Goal: Task Accomplishment & Management: Use online tool/utility

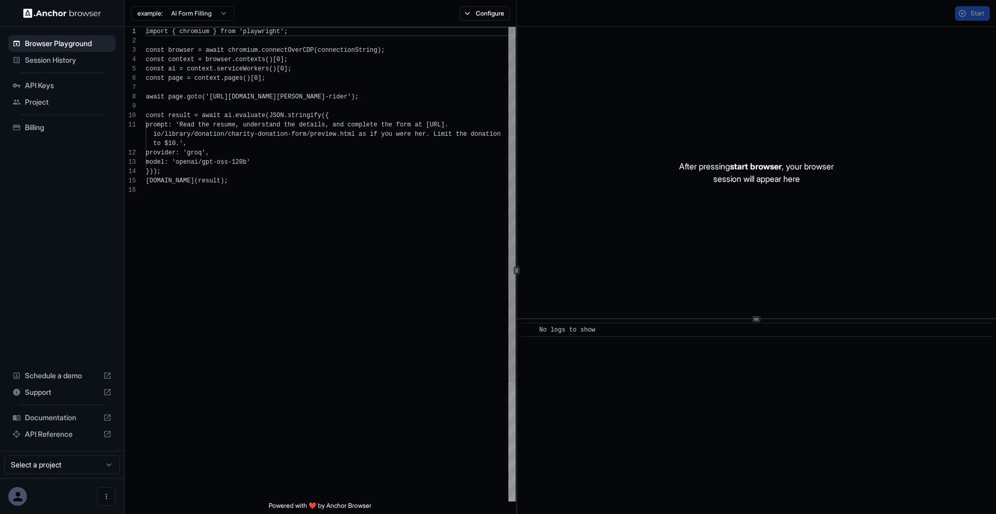
scroll to position [93, 0]
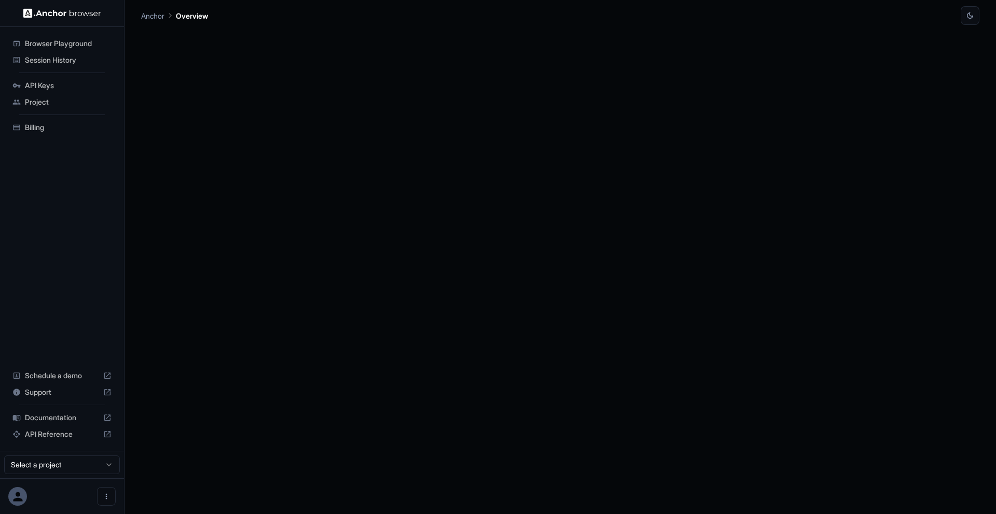
click at [142, 131] on div at bounding box center [560, 270] width 838 height 490
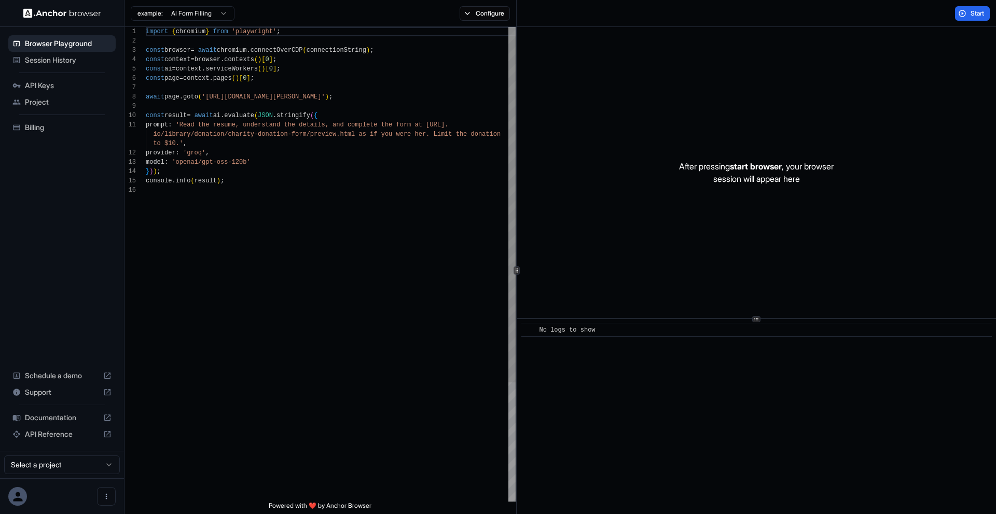
scroll to position [93, 0]
click at [43, 181] on div "Browser Playground Session History API Keys Project Billing Schedule a demo Sup…" at bounding box center [62, 238] width 124 height 423
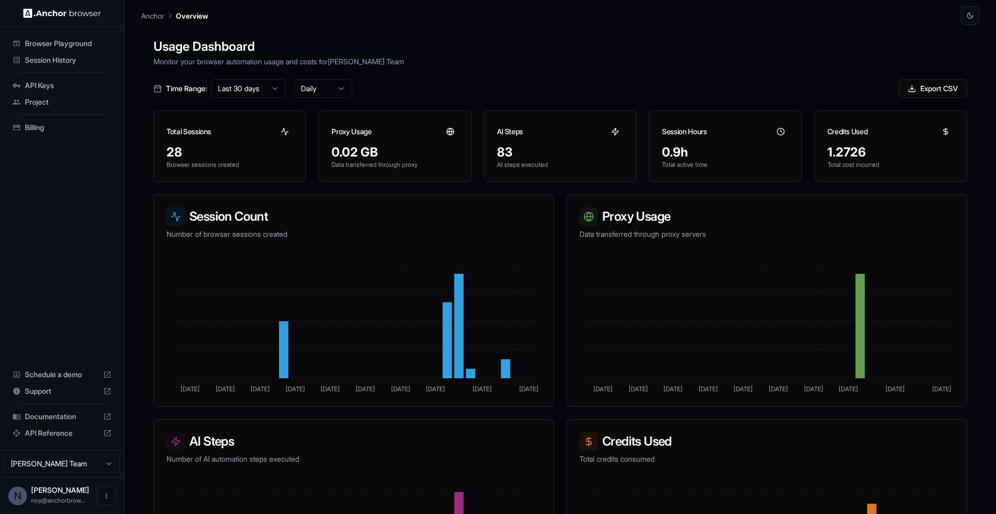
click at [269, 94] on html "Browser Playground Session History API Keys Project Billing Schedule a demo Sup…" at bounding box center [498, 257] width 996 height 514
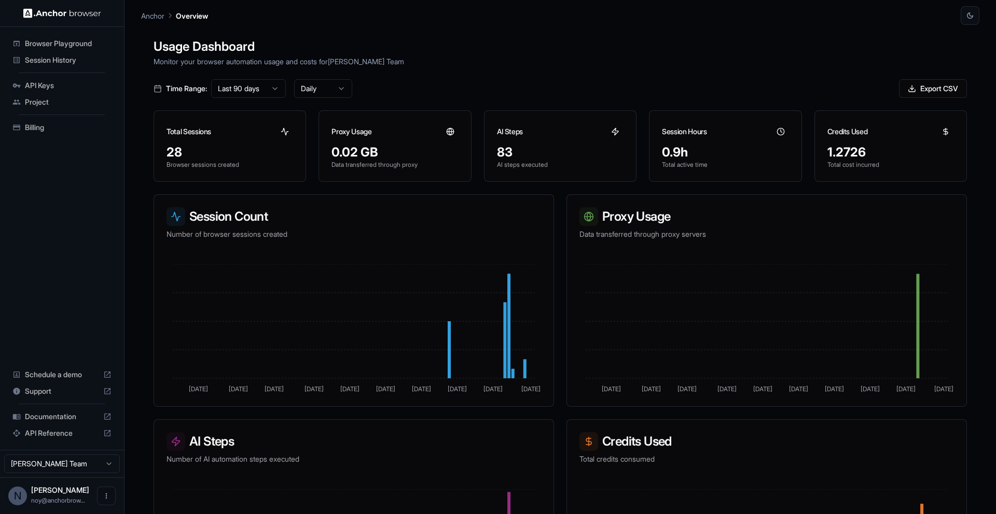
click at [322, 91] on html "Browser Playground Session History API Keys Project Billing Schedule a demo Sup…" at bounding box center [498, 257] width 996 height 514
click at [425, 76] on html "Browser Playground Session History API Keys Project Billing Schedule a demo Sup…" at bounding box center [498, 257] width 996 height 514
click at [258, 88] on html "Browser Playground Session History API Keys Project Billing Schedule a demo Sup…" at bounding box center [498, 257] width 996 height 514
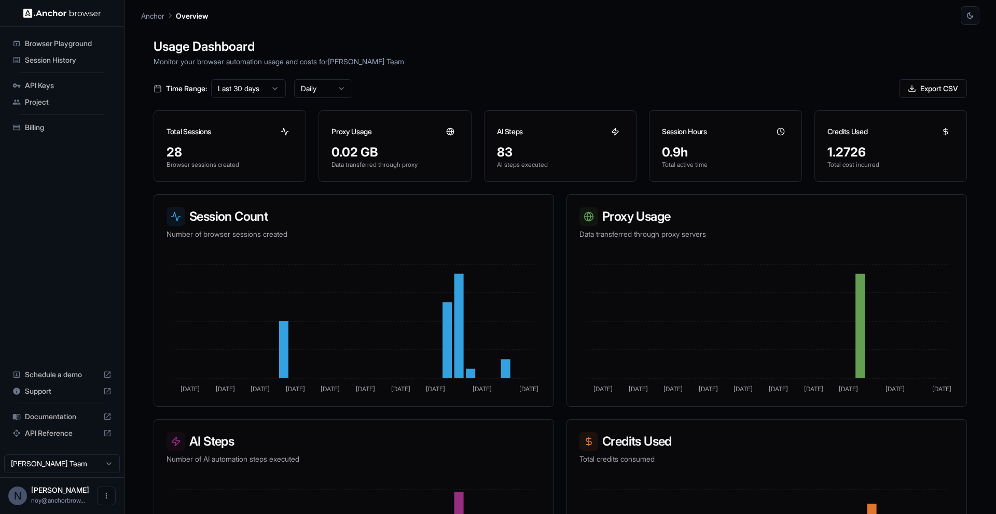
click at [336, 93] on html "Browser Playground Session History API Keys Project Billing Schedule a demo Sup…" at bounding box center [498, 257] width 996 height 514
click at [255, 81] on html "Browser Playground Session History API Keys Project Billing Schedule a demo Sup…" at bounding box center [498, 257] width 996 height 514
click at [255, 90] on html "Browser Playground Session History API Keys Project Billing Schedule a demo Sup…" at bounding box center [498, 257] width 996 height 514
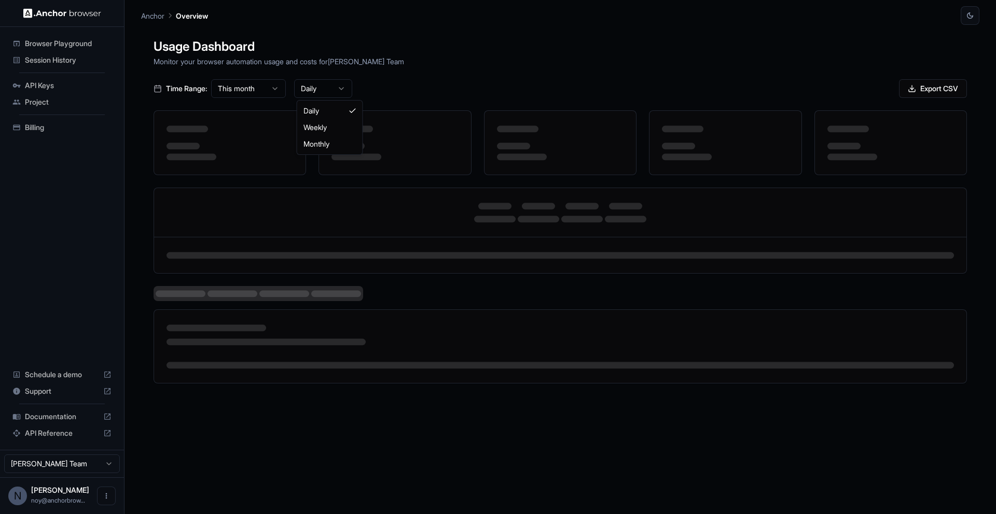
click at [317, 87] on html "Browser Playground Session History API Keys Project Billing Schedule a demo Sup…" at bounding box center [498, 257] width 996 height 514
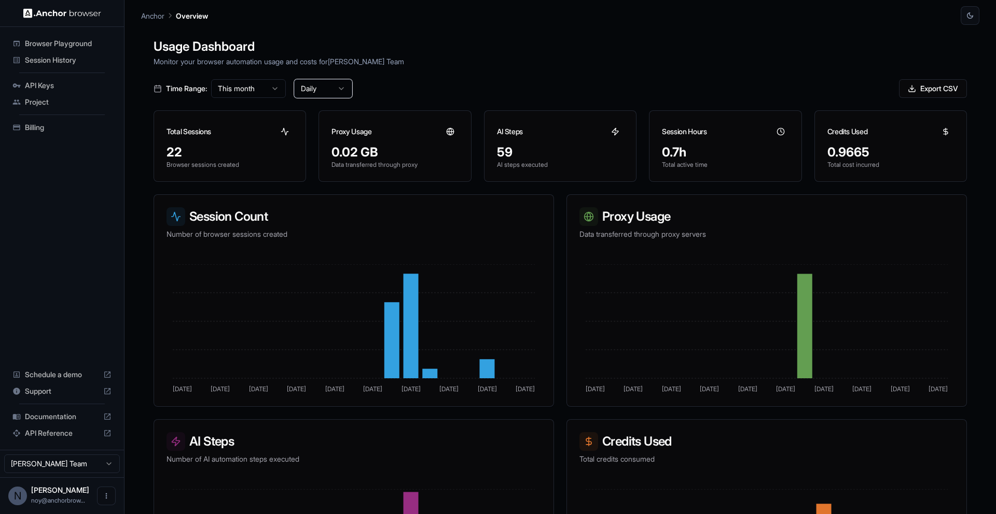
click at [267, 88] on html "Browser Playground Session History API Keys Project Billing Schedule a demo Sup…" at bounding box center [498, 257] width 996 height 514
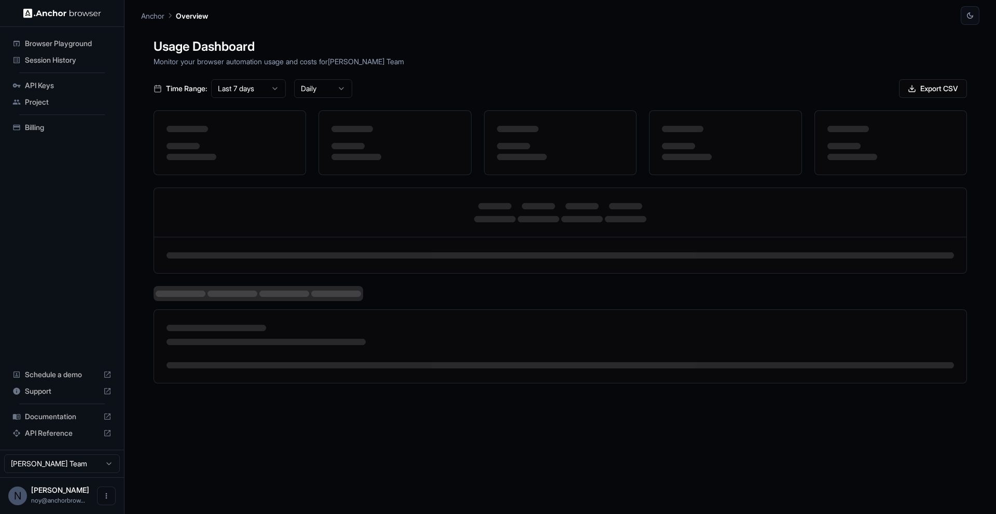
click at [314, 86] on html "Browser Playground Session History API Keys Project Billing Schedule a demo Sup…" at bounding box center [498, 257] width 996 height 514
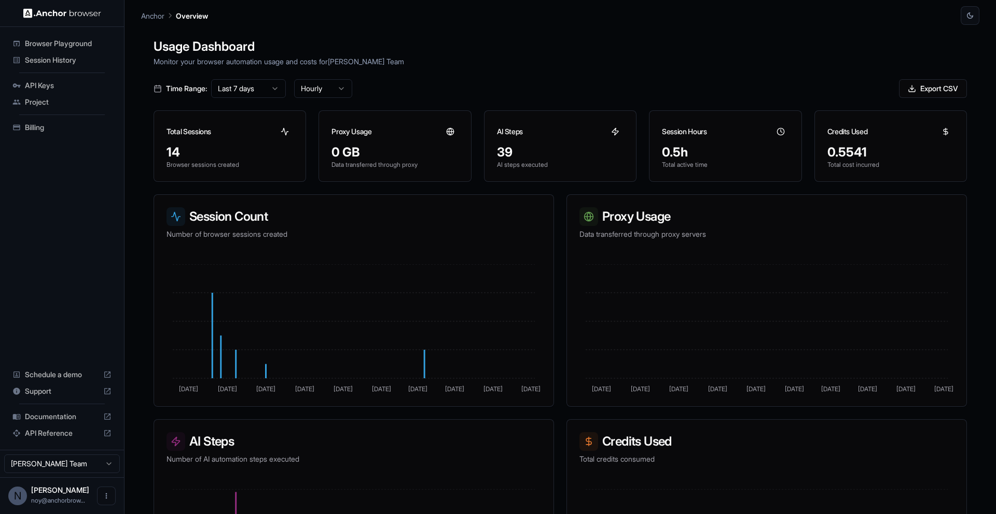
click at [131, 308] on main "Anchor Overview Usage Dashboard Monitor your browser automation usage and costs…" at bounding box center [559, 257] width 871 height 514
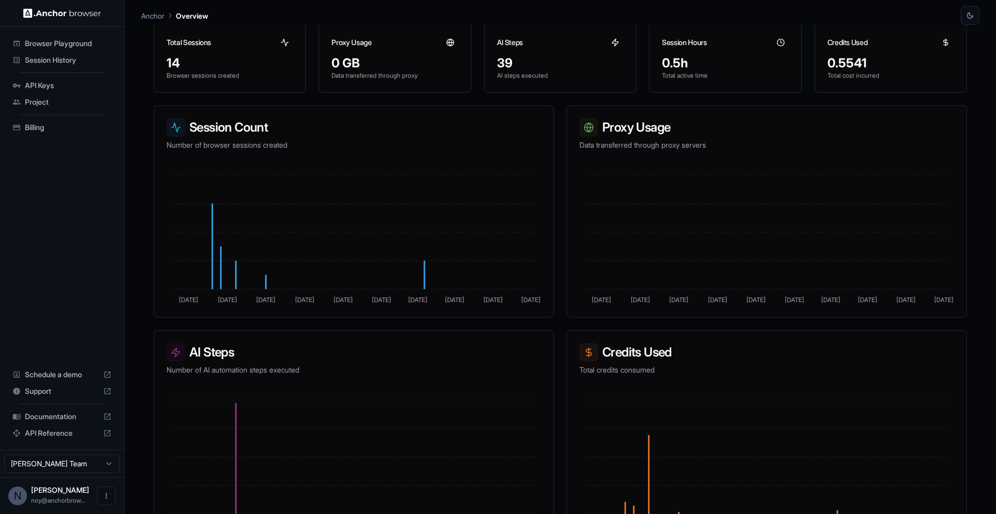
scroll to position [118, 0]
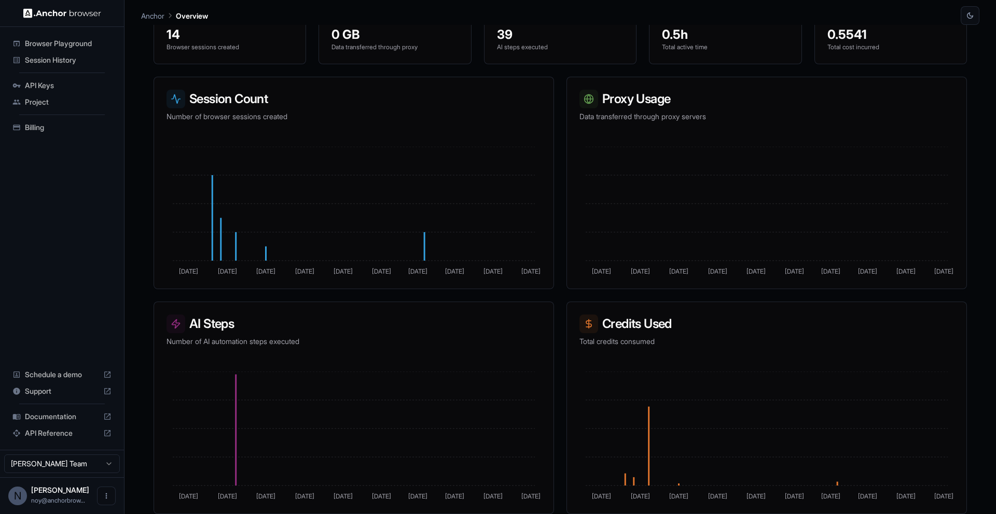
click at [592, 331] on div at bounding box center [588, 324] width 19 height 19
click at [590, 324] on icon at bounding box center [588, 324] width 5 height 6
click at [646, 326] on h3 "Credits Used" at bounding box center [766, 324] width 374 height 19
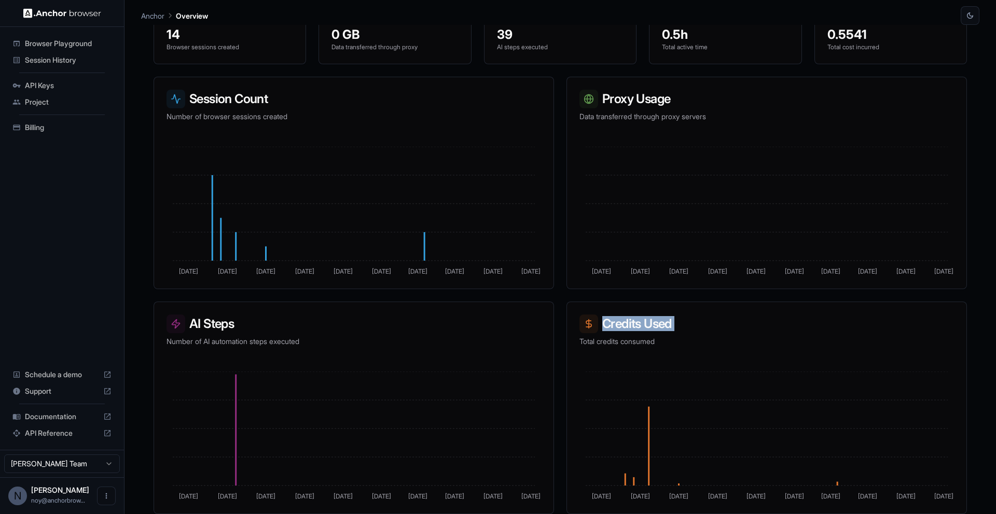
click at [646, 326] on h3 "Credits Used" at bounding box center [766, 324] width 374 height 19
click at [646, 331] on h3 "Credits Used" at bounding box center [766, 324] width 374 height 19
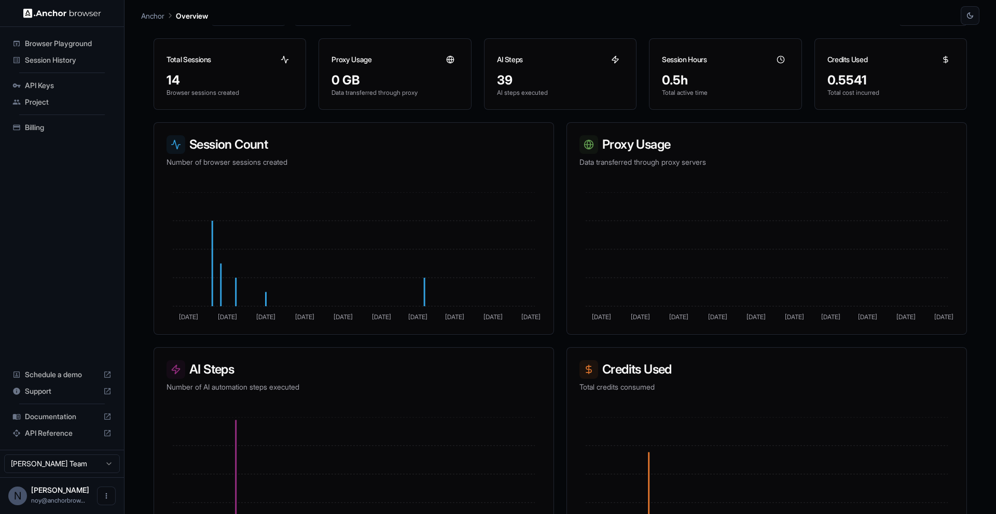
scroll to position [53, 0]
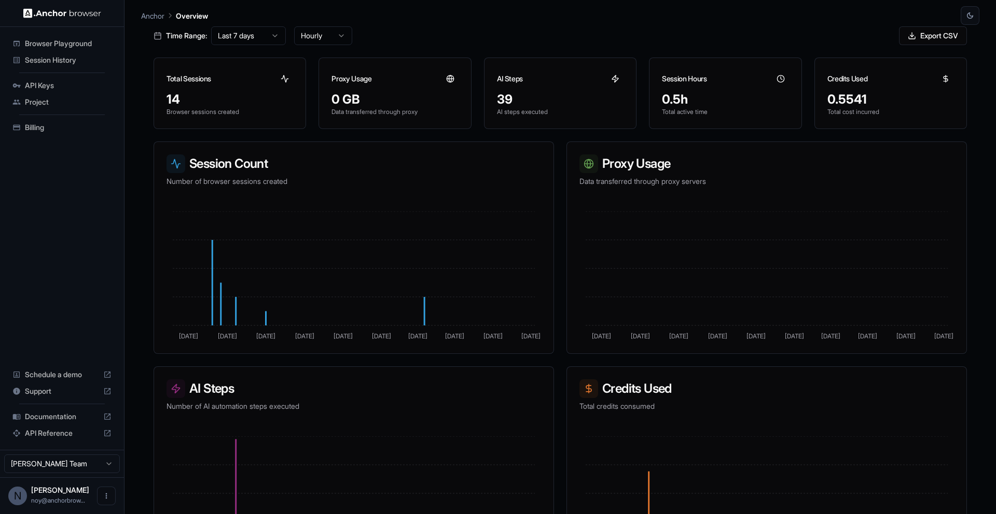
click at [602, 332] on icon "[DATE] Aug [DATE] Aug [DATE] Aug [DATE] Aug [DATE] Aug 19" at bounding box center [766, 277] width 374 height 130
click at [502, 43] on div "Time Range: Last 7 days Hourly Export CSV" at bounding box center [559, 35] width 813 height 19
click at [695, 49] on div "Usage Dashboard Monitor your browser automation usage and costs for [PERSON_NAM…" at bounding box center [560, 282] width 838 height 514
drag, startPoint x: 680, startPoint y: 34, endPoint x: 669, endPoint y: 26, distance: 13.1
click at [669, 26] on div "Time Range: Last 7 days Hourly Export CSV" at bounding box center [559, 35] width 813 height 19
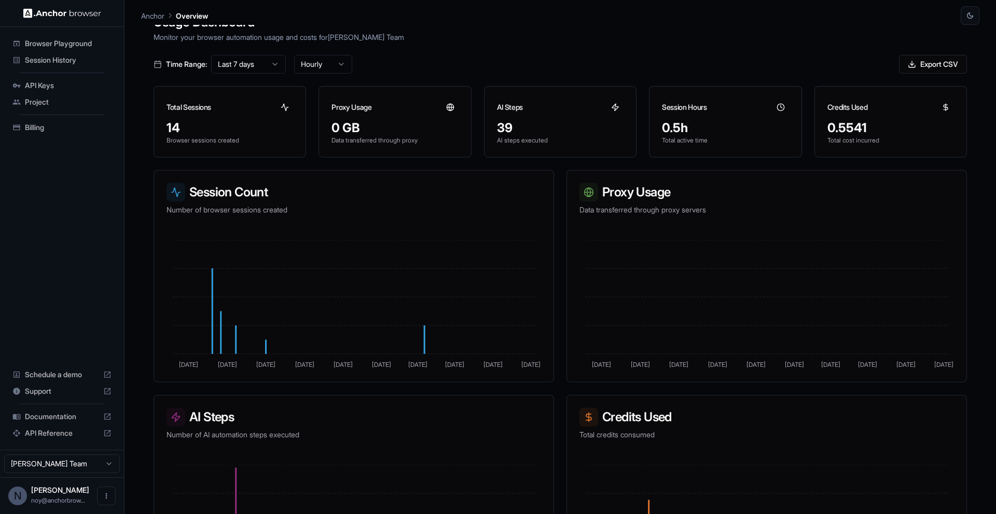
scroll to position [18, 0]
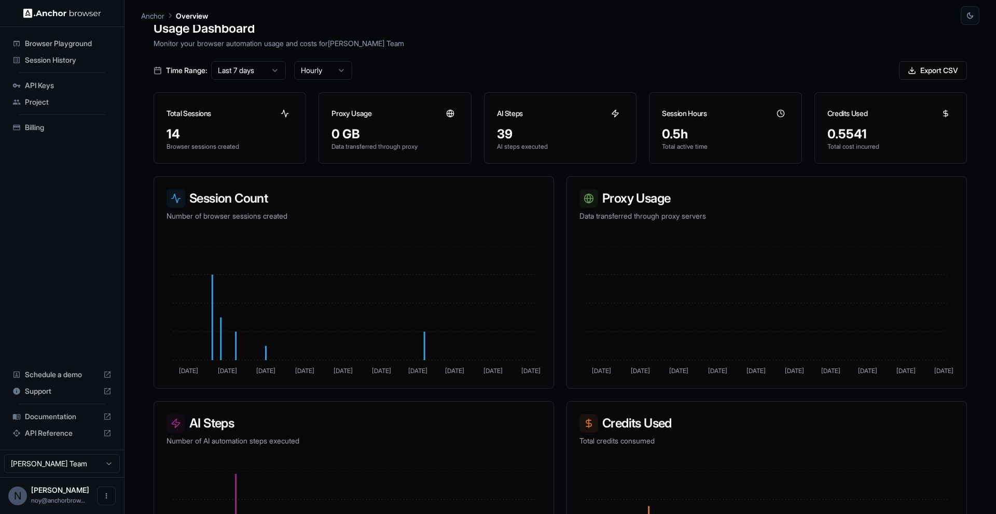
click at [656, 58] on div "Usage Dashboard Monitor your browser automation usage and costs for [PERSON_NAM…" at bounding box center [560, 282] width 838 height 514
click at [915, 76] on button "Export CSV" at bounding box center [933, 70] width 68 height 19
